Goal: Task Accomplishment & Management: Use online tool/utility

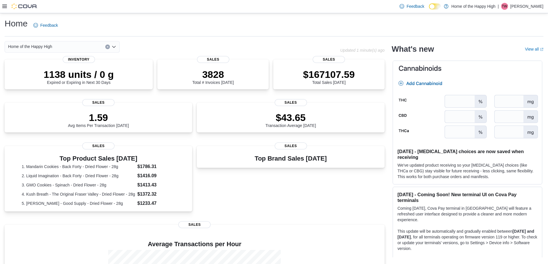
click at [4, 5] on icon at bounding box center [4, 6] width 5 height 3
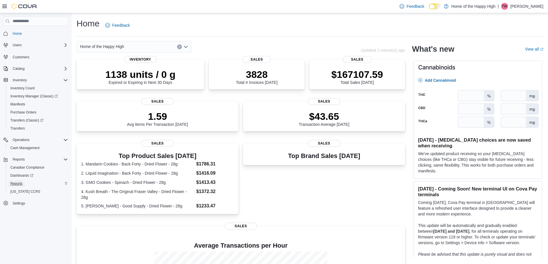
click at [11, 186] on span "Reports" at bounding box center [16, 183] width 12 height 7
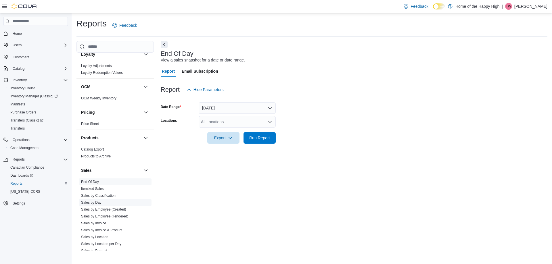
scroll to position [329, 0]
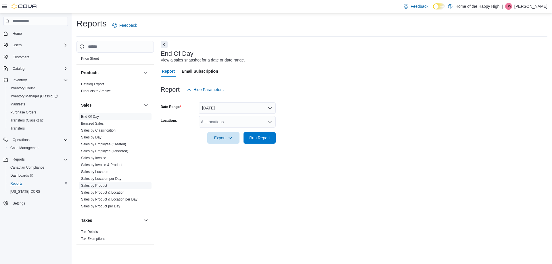
click at [93, 184] on link "Sales by Product" at bounding box center [94, 186] width 26 height 4
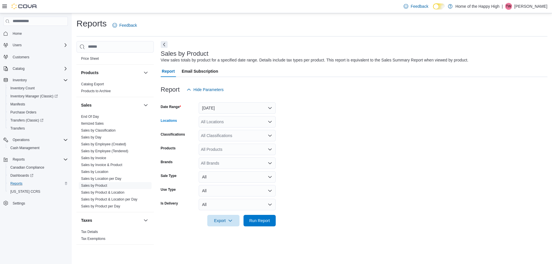
click at [211, 116] on div "All Locations" at bounding box center [237, 122] width 77 height 12
type input "****"
click at [224, 129] on span "Saskatoon - Idylwyld Drive - Fire & Flower" at bounding box center [260, 132] width 75 height 6
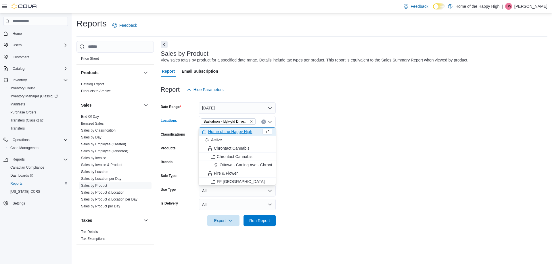
click at [234, 101] on div at bounding box center [354, 99] width 387 height 7
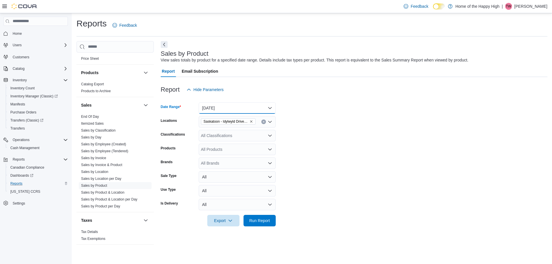
click at [227, 107] on button "[DATE]" at bounding box center [237, 108] width 77 height 12
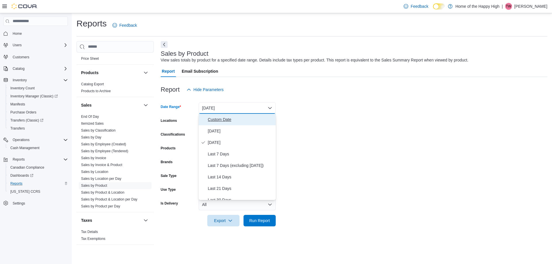
click at [215, 115] on button "Custom Date" at bounding box center [237, 120] width 77 height 12
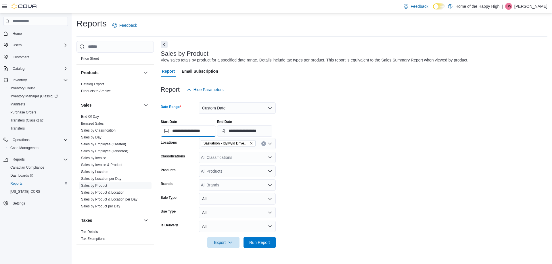
click at [196, 131] on input "**********" at bounding box center [188, 131] width 55 height 12
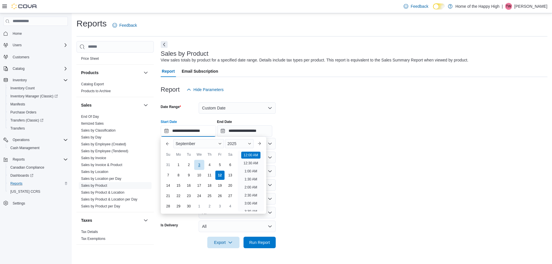
scroll to position [18, 0]
click at [180, 164] on div "1" at bounding box center [178, 165] width 10 height 10
type input "**********"
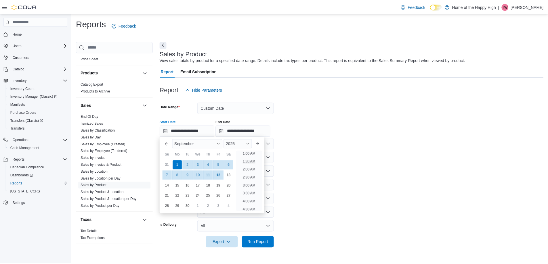
scroll to position [1, 0]
click at [304, 153] on form "**********" at bounding box center [354, 172] width 387 height 153
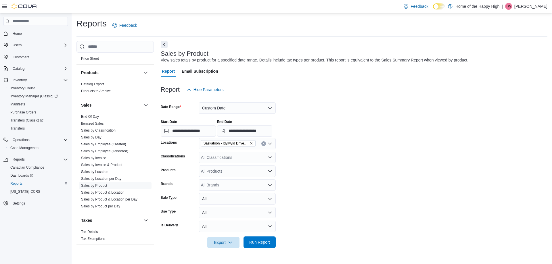
click at [249, 239] on span "Run Report" at bounding box center [259, 243] width 25 height 12
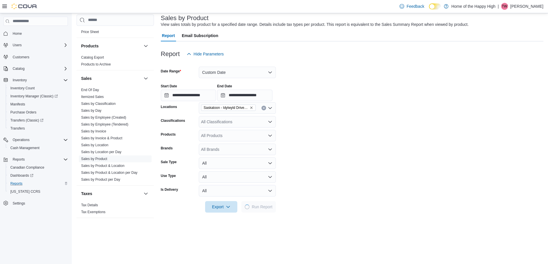
scroll to position [86, 0]
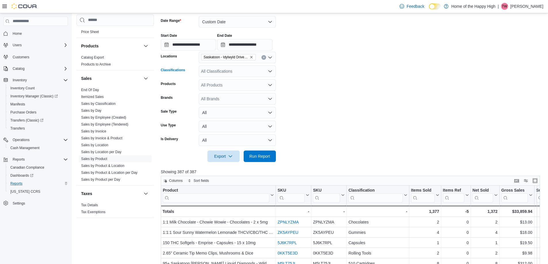
click at [214, 71] on div "All Classifications" at bounding box center [237, 72] width 77 height 12
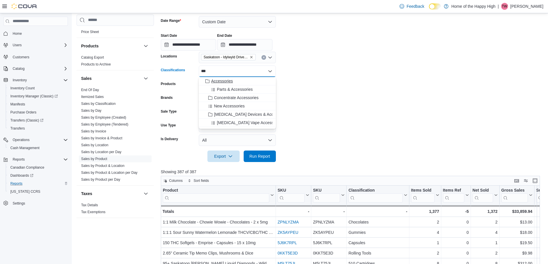
type input "***"
click at [207, 83] on icon "Choose from the following options" at bounding box center [207, 81] width 5 height 5
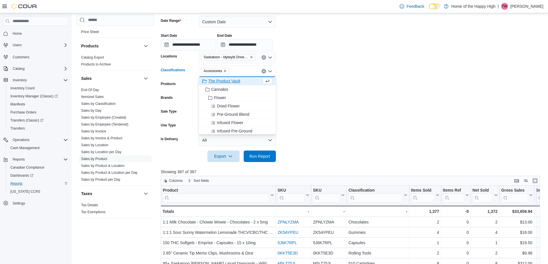
click at [424, 43] on div "**********" at bounding box center [352, 40] width 383 height 22
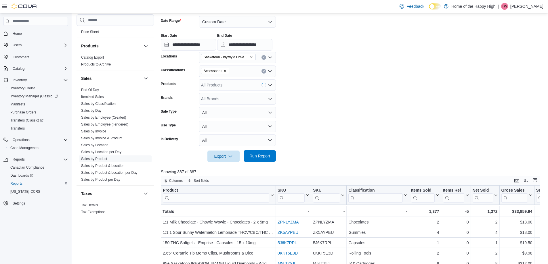
click at [264, 159] on span "Run Report" at bounding box center [259, 156] width 25 height 12
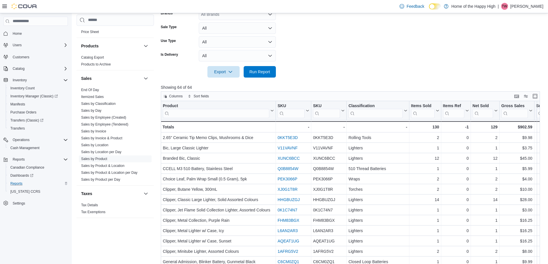
scroll to position [173, 0]
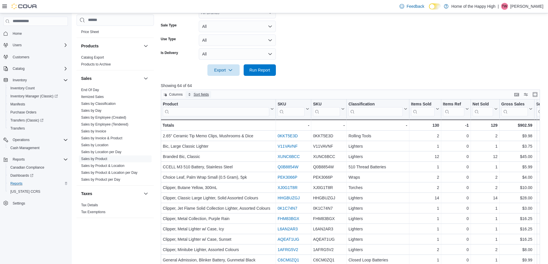
click at [201, 91] on span "Sort fields" at bounding box center [198, 94] width 21 height 7
click at [210, 115] on span "Pick fields to sort by" at bounding box center [203, 117] width 31 height 5
click at [397, 63] on div at bounding box center [352, 62] width 383 height 5
click at [223, 95] on div "Columns Sort fields" at bounding box center [350, 95] width 379 height 10
click at [180, 95] on span "Columns" at bounding box center [176, 94] width 14 height 5
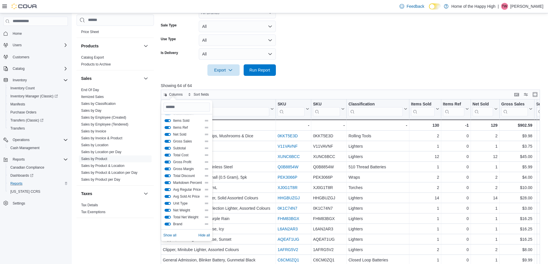
scroll to position [58, 0]
click at [247, 86] on p "Showing 64 of 64" at bounding box center [352, 86] width 383 height 6
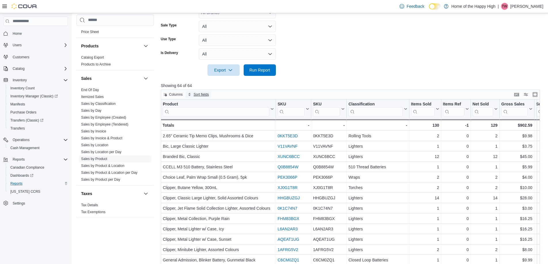
click at [202, 92] on span "Sort fields" at bounding box center [201, 94] width 15 height 5
click at [218, 117] on span "Pick fields to sort by" at bounding box center [203, 117] width 31 height 5
click at [286, 78] on div at bounding box center [352, 79] width 383 height 7
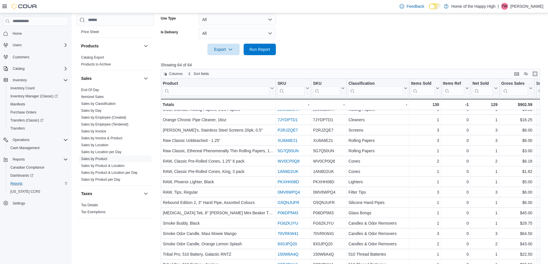
scroll to position [214, 0]
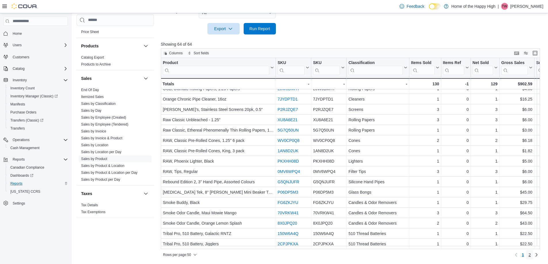
click at [533, 255] on link "2" at bounding box center [529, 255] width 7 height 9
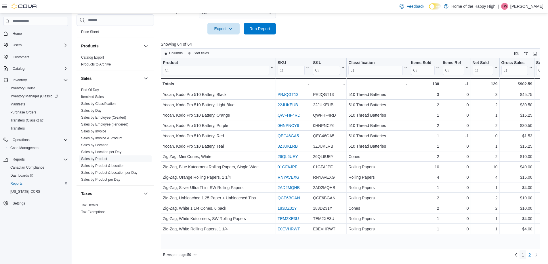
click at [526, 255] on link "1" at bounding box center [523, 255] width 7 height 9
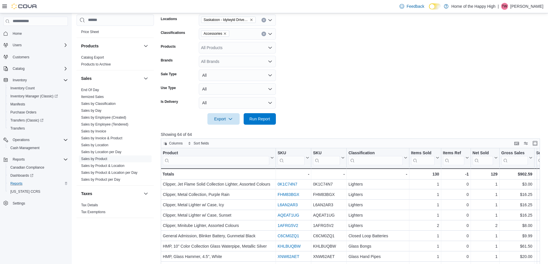
scroll to position [13, 0]
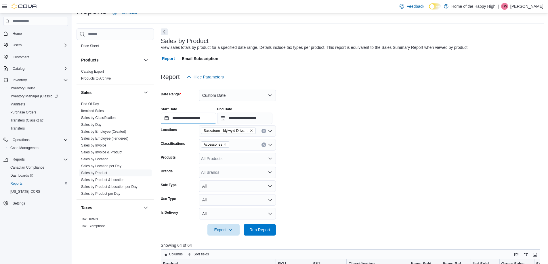
click at [189, 121] on input "**********" at bounding box center [188, 119] width 55 height 12
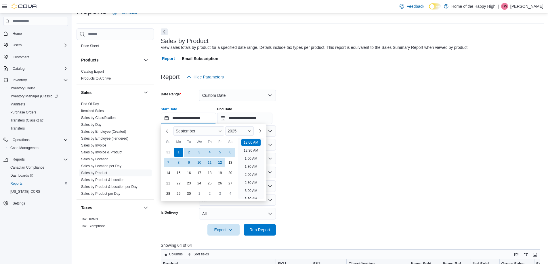
scroll to position [18, 0]
click at [170, 130] on button "Previous Month" at bounding box center [167, 131] width 9 height 9
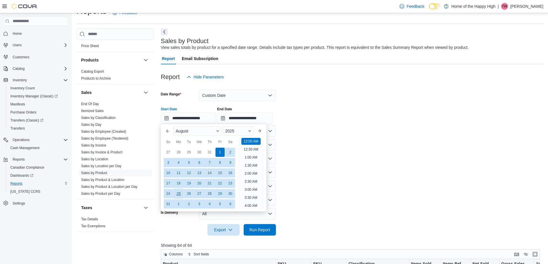
click at [180, 198] on div "25" at bounding box center [178, 194] width 10 height 10
type input "**********"
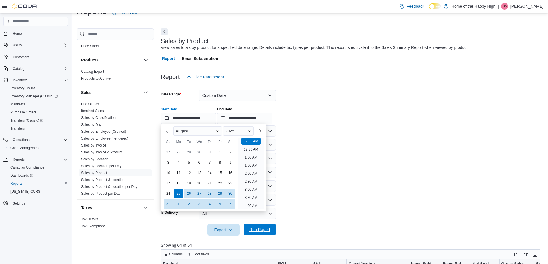
click at [259, 229] on span "Run Report" at bounding box center [259, 230] width 21 height 6
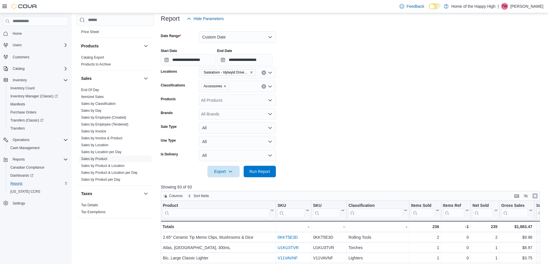
scroll to position [128, 0]
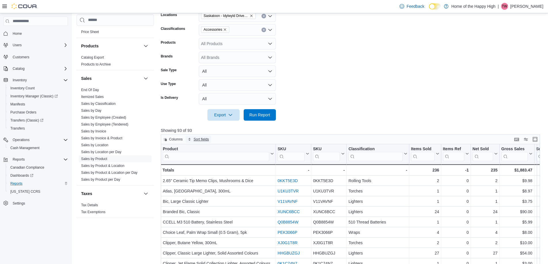
click at [202, 141] on span "Sort fields" at bounding box center [201, 139] width 15 height 5
click at [189, 140] on icon "button" at bounding box center [189, 139] width 3 height 3
click at [204, 165] on span "Pick fields to sort by" at bounding box center [206, 161] width 37 height 7
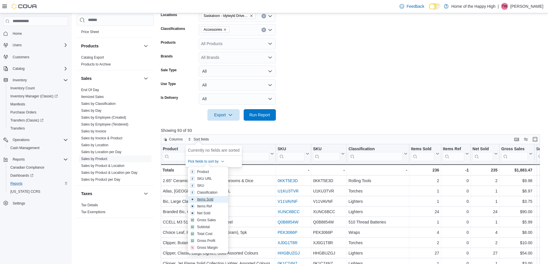
click at [190, 197] on button "Items Sold" at bounding box center [208, 199] width 40 height 7
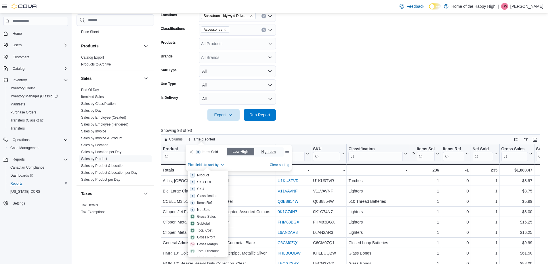
click at [259, 153] on span "High-Low" at bounding box center [269, 151] width 28 height 7
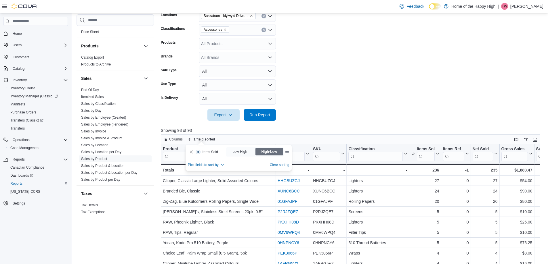
click at [314, 119] on form "**********" at bounding box center [352, 44] width 383 height 153
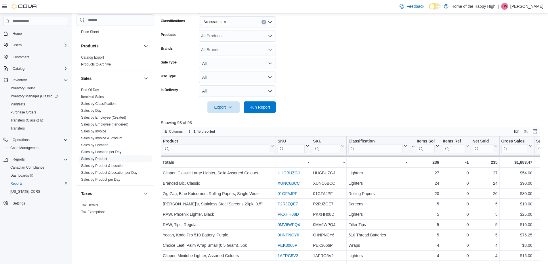
scroll to position [185, 0]
